Goal: Navigation & Orientation: Find specific page/section

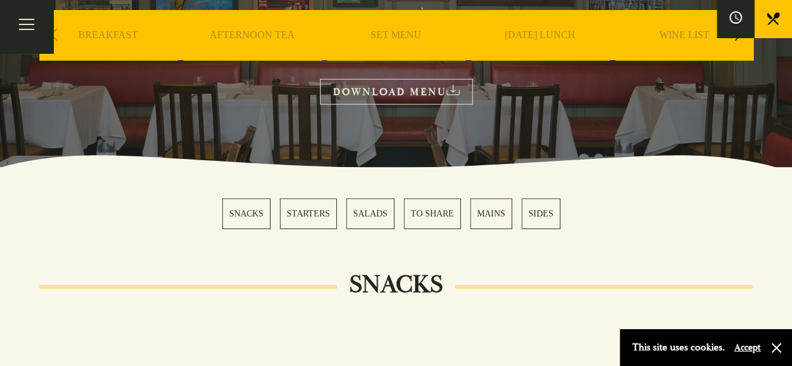
scroll to position [313, 0]
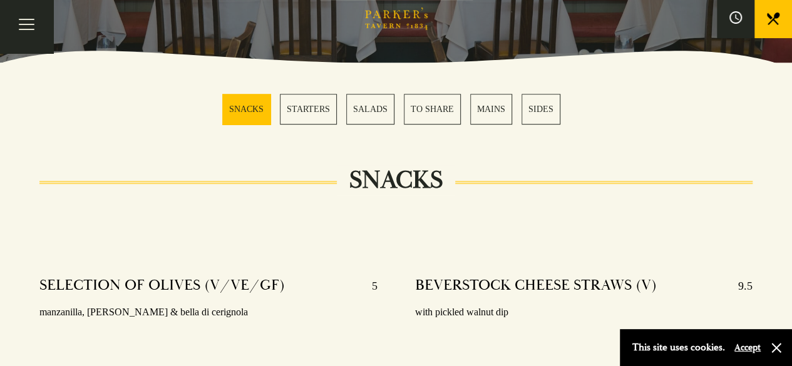
click at [492, 104] on link "MAINS" at bounding box center [491, 109] width 42 height 31
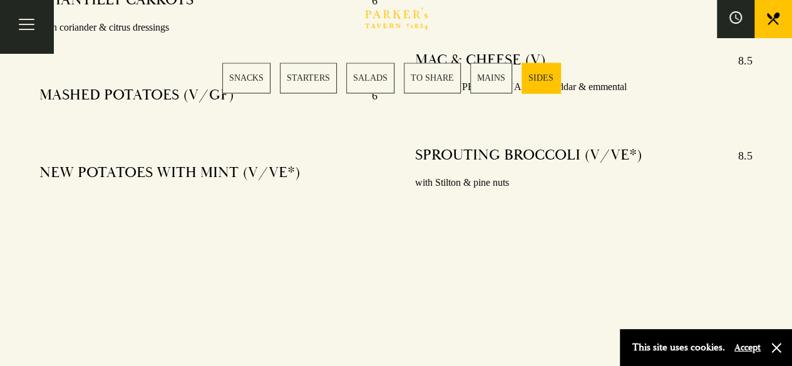
scroll to position [3293, 0]
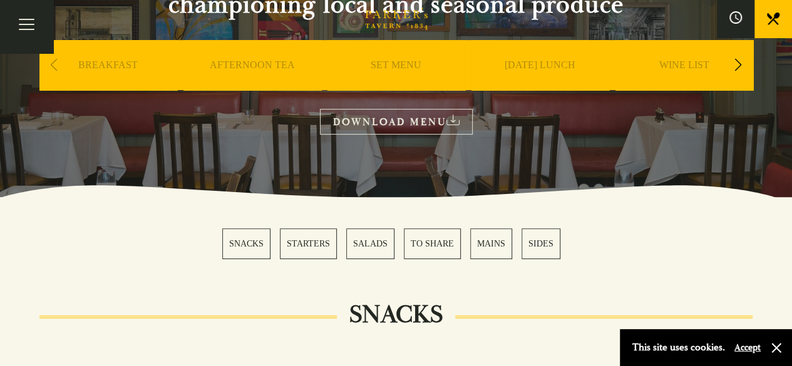
click at [366, 242] on link "SALADS" at bounding box center [370, 244] width 48 height 31
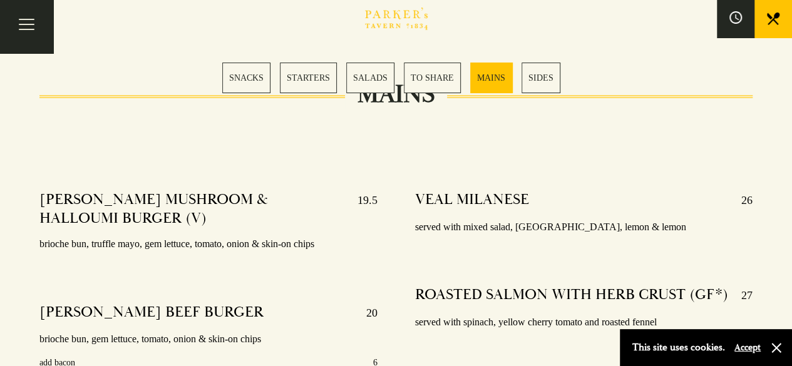
scroll to position [2075, 0]
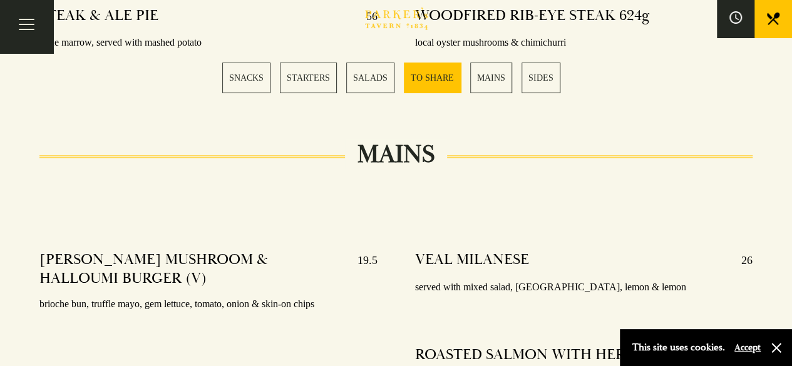
click at [257, 74] on link "SNACKS" at bounding box center [246, 78] width 48 height 31
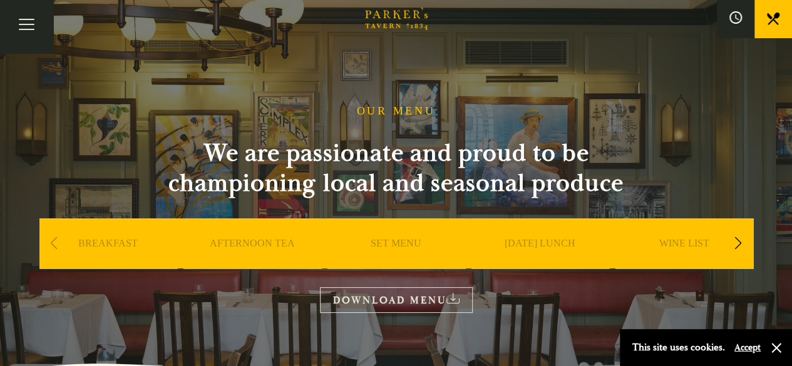
click at [56, 245] on div "Previous slide" at bounding box center [54, 244] width 17 height 28
click at [417, 242] on link "SET MENU" at bounding box center [396, 262] width 51 height 50
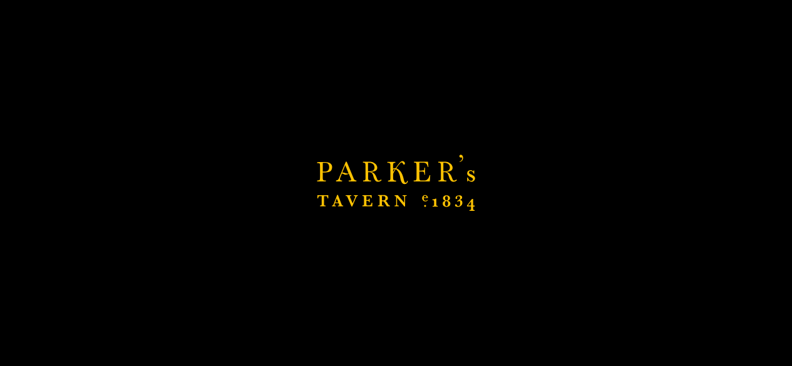
scroll to position [313, 0]
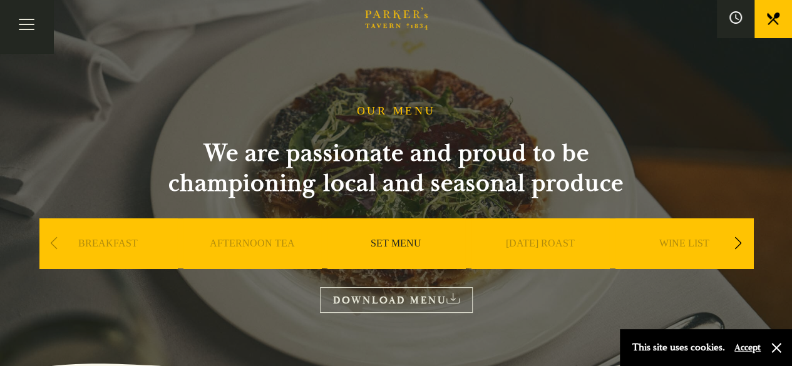
click at [735, 242] on div "Next slide" at bounding box center [738, 244] width 17 height 28
click at [736, 242] on div "Next slide" at bounding box center [738, 244] width 17 height 28
click at [540, 242] on link "DESSERT" at bounding box center [541, 262] width 44 height 50
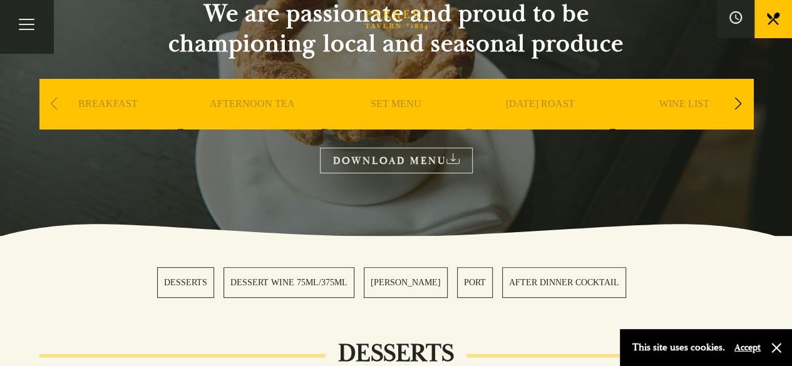
scroll to position [106, 0]
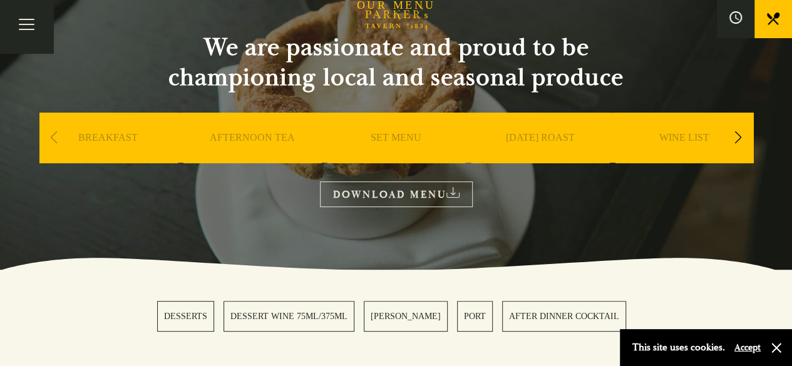
click at [50, 133] on div "Previous slide" at bounding box center [54, 138] width 17 height 28
click at [53, 136] on div "Previous slide" at bounding box center [54, 138] width 17 height 28
